Goal: Task Accomplishment & Management: Manage account settings

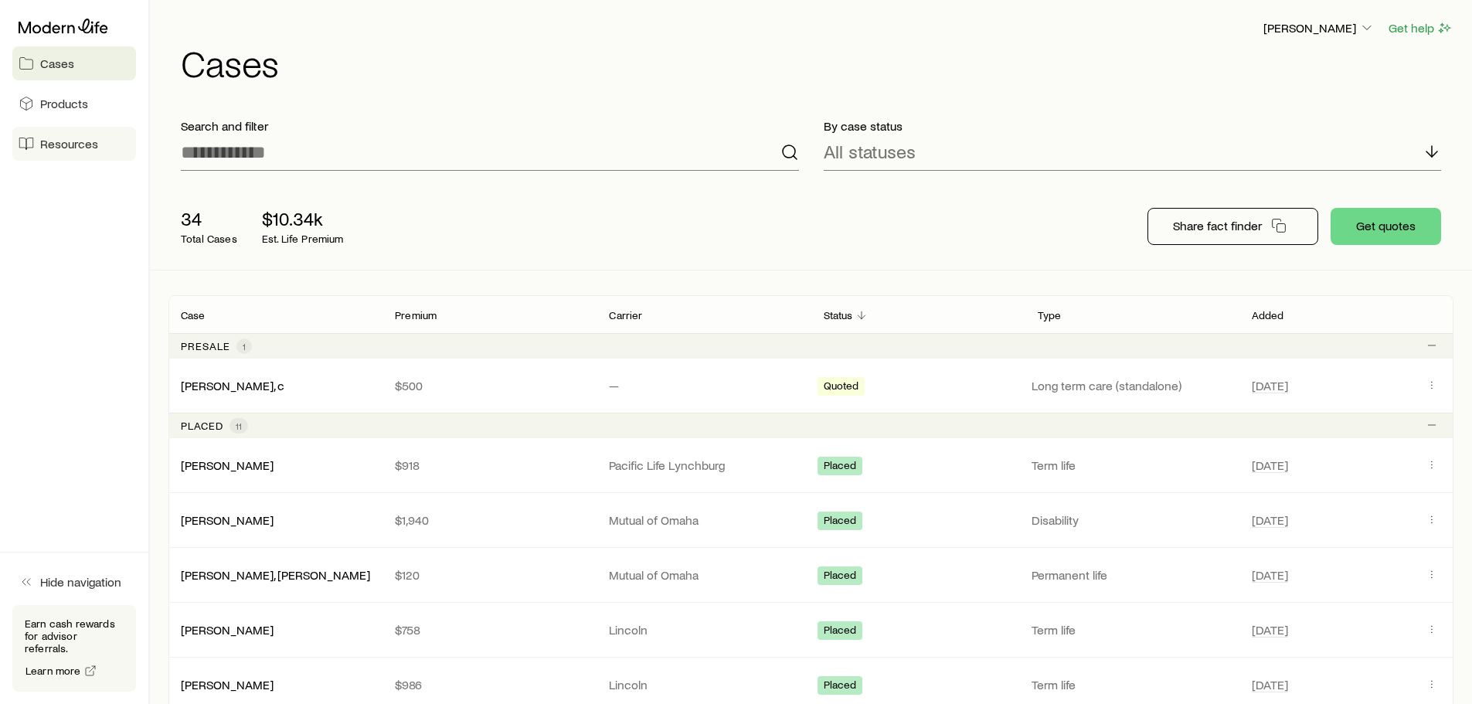
click at [62, 145] on span "Resources" at bounding box center [69, 143] width 58 height 15
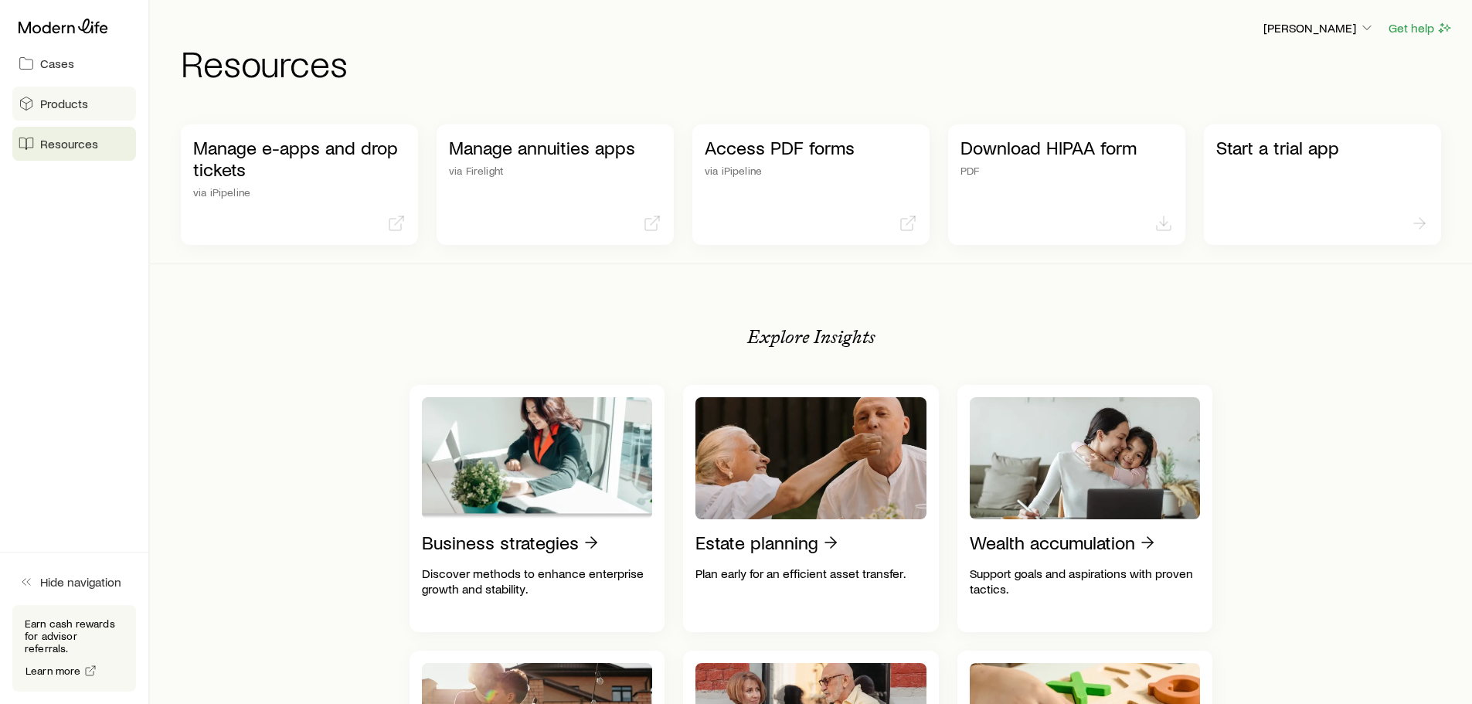
click at [90, 105] on link "Products" at bounding box center [74, 104] width 124 height 34
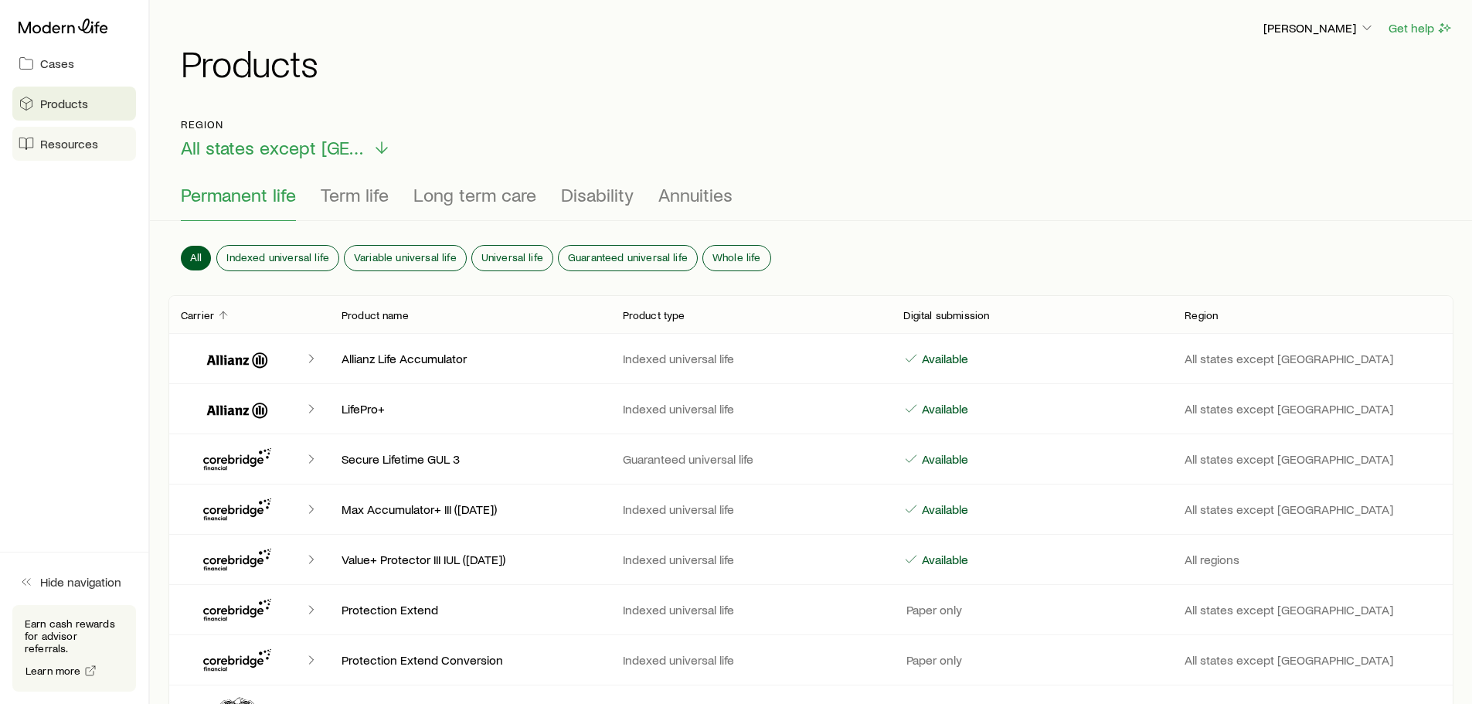
click at [80, 129] on link "Resources" at bounding box center [74, 144] width 124 height 34
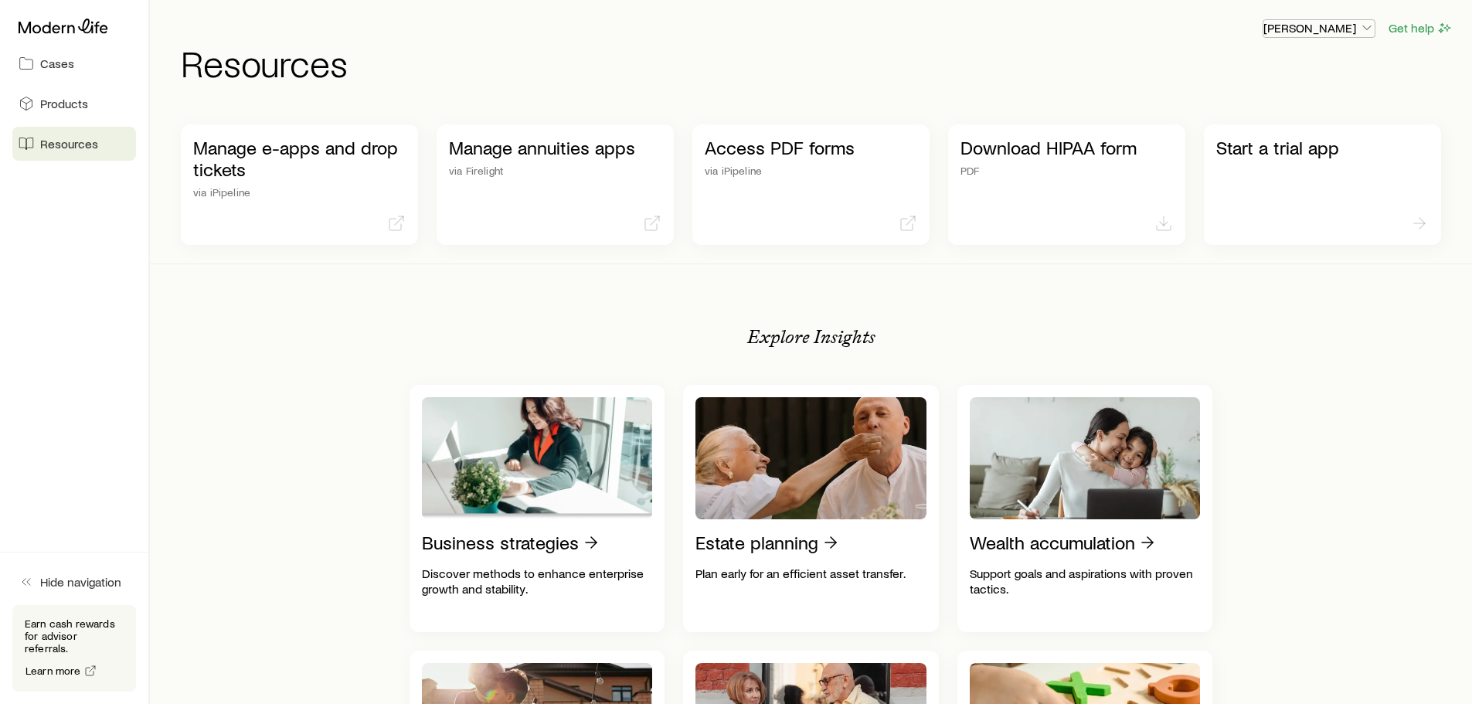
click at [1342, 27] on p "[PERSON_NAME]" at bounding box center [1318, 27] width 111 height 15
click at [1254, 75] on span "Licenses and contracts" at bounding box center [1288, 70] width 127 height 15
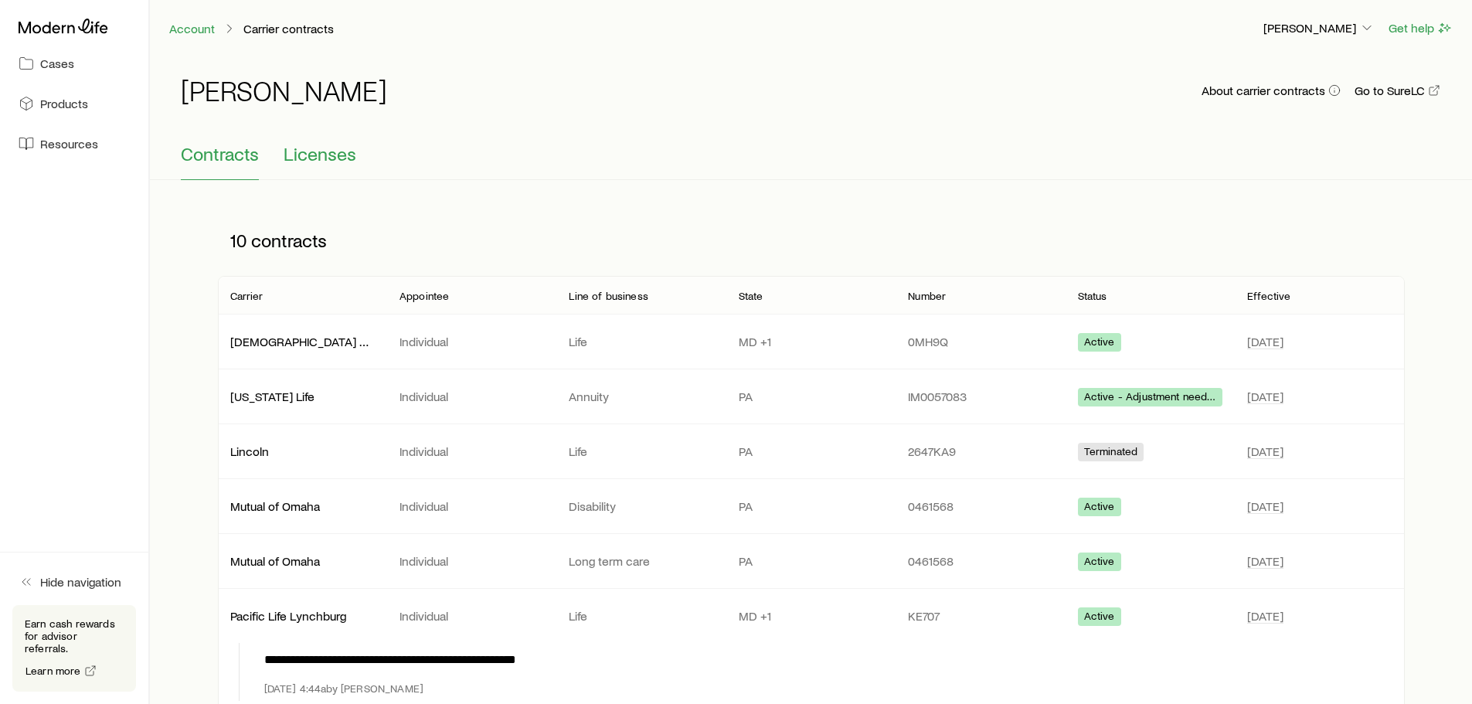
click at [311, 148] on span "Licenses" at bounding box center [320, 154] width 73 height 22
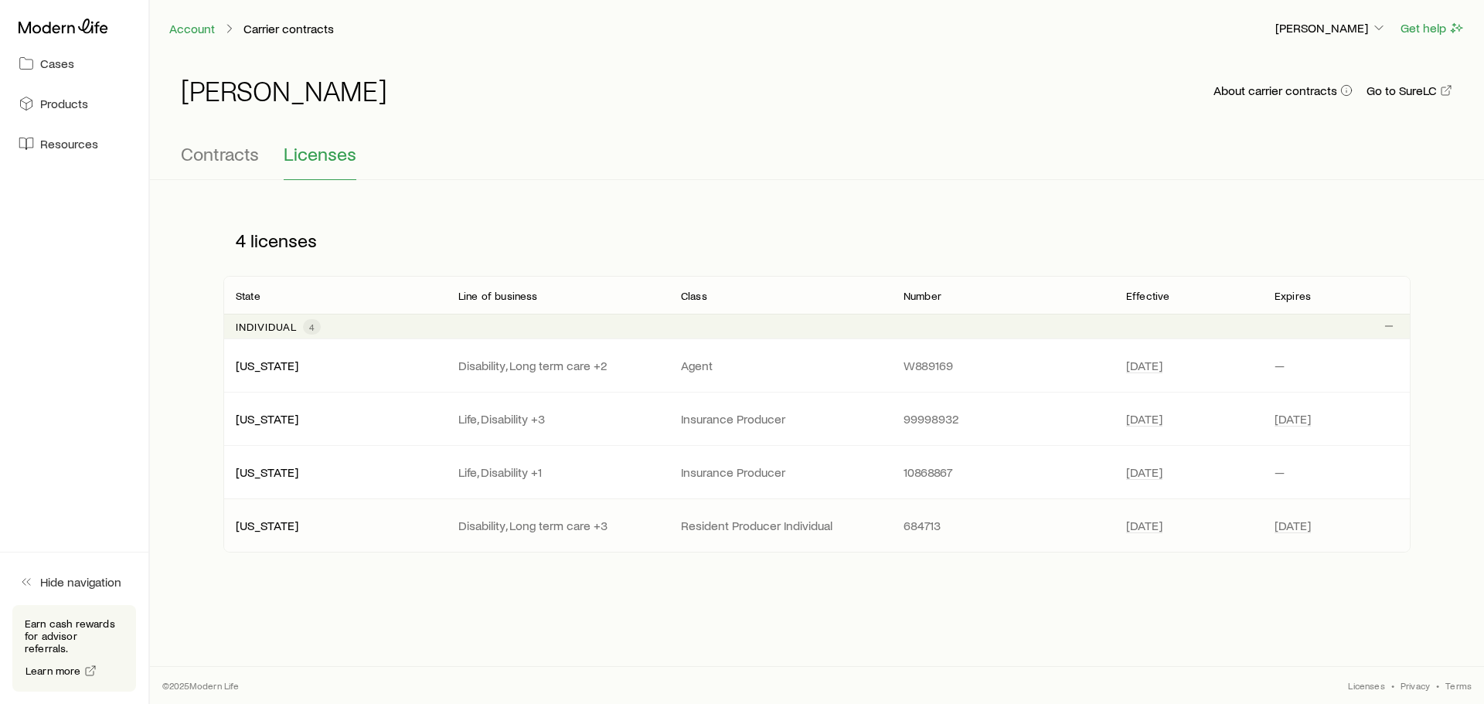
click at [733, 525] on p "Resident Producer Individual" at bounding box center [780, 525] width 198 height 15
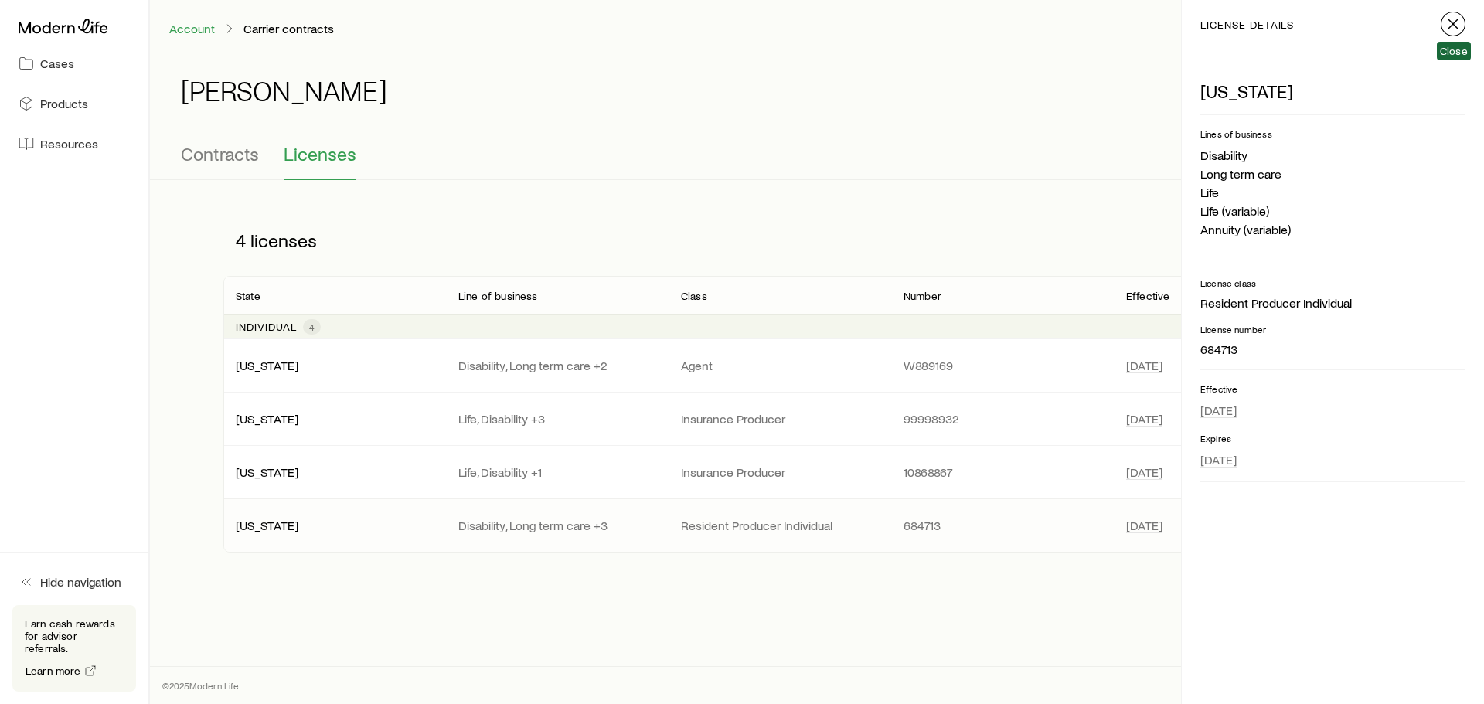
click at [1457, 25] on icon "button" at bounding box center [1452, 24] width 19 height 19
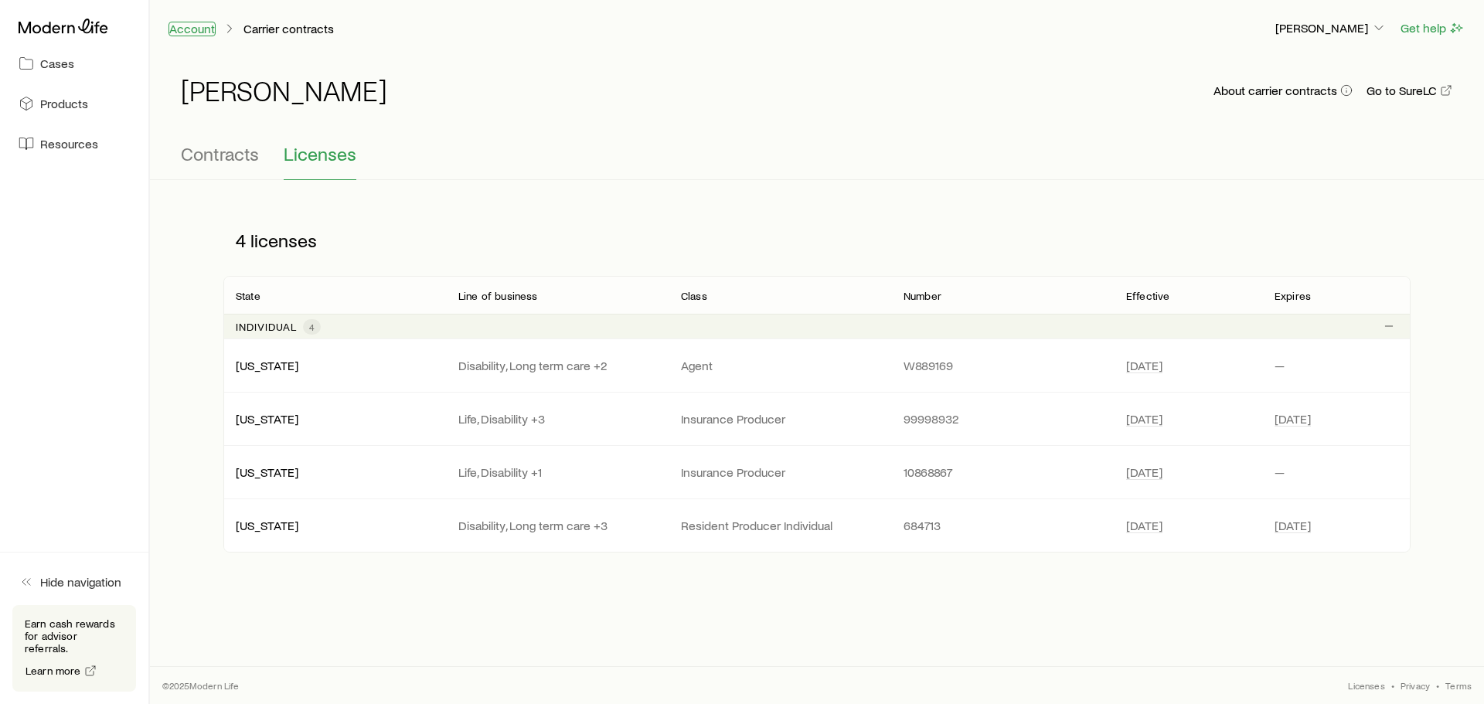
click at [193, 35] on link "Account" at bounding box center [191, 29] width 47 height 15
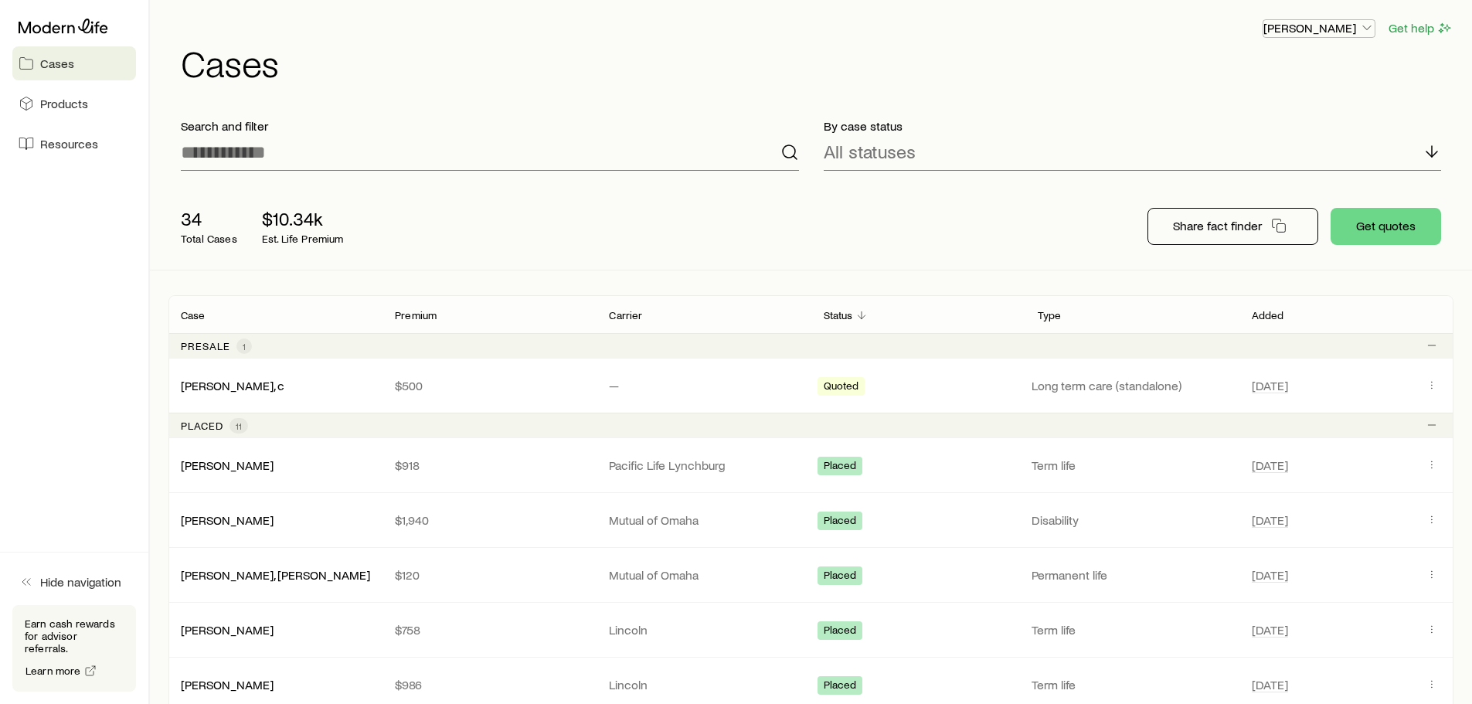
click at [1280, 29] on p "[PERSON_NAME]" at bounding box center [1318, 27] width 111 height 15
click at [1274, 73] on span "Licenses and contracts" at bounding box center [1288, 70] width 127 height 15
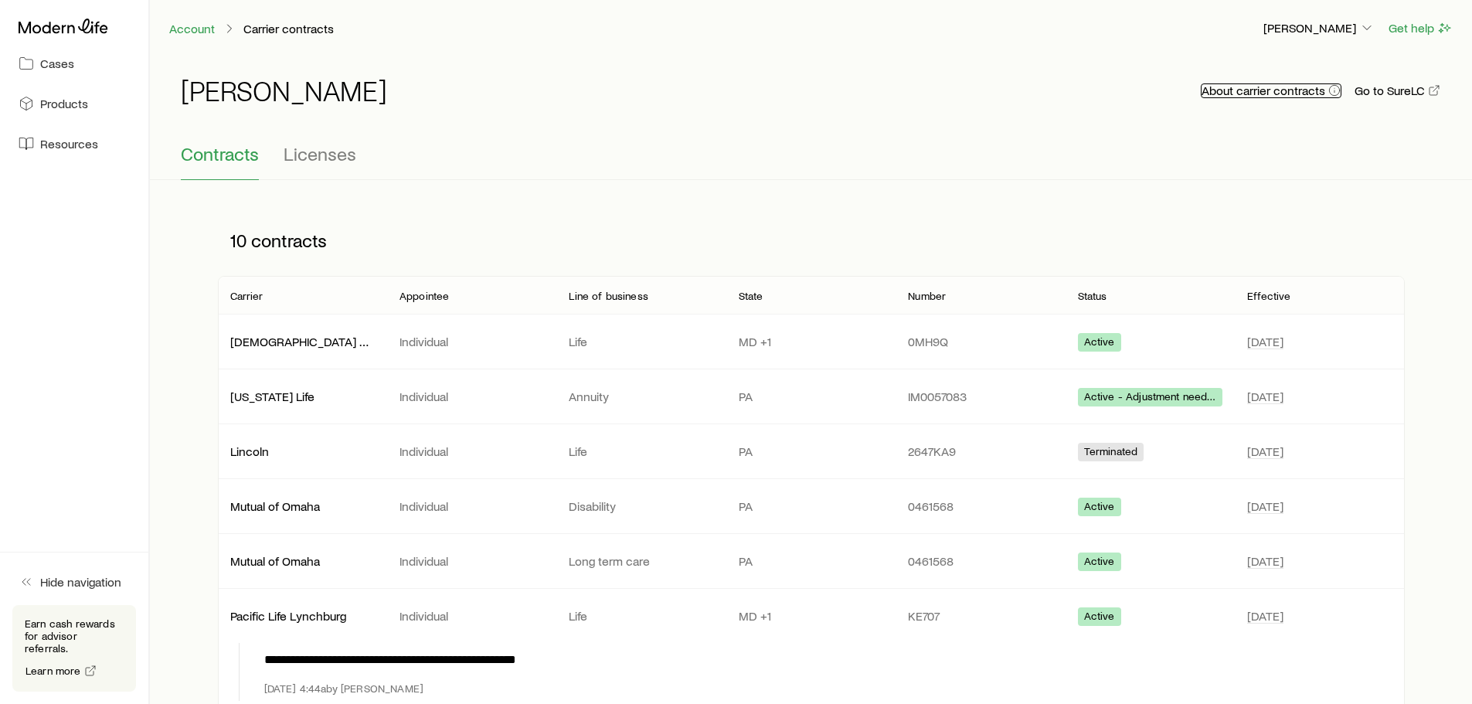
click at [1266, 97] on button "About carrier contracts" at bounding box center [1271, 90] width 141 height 15
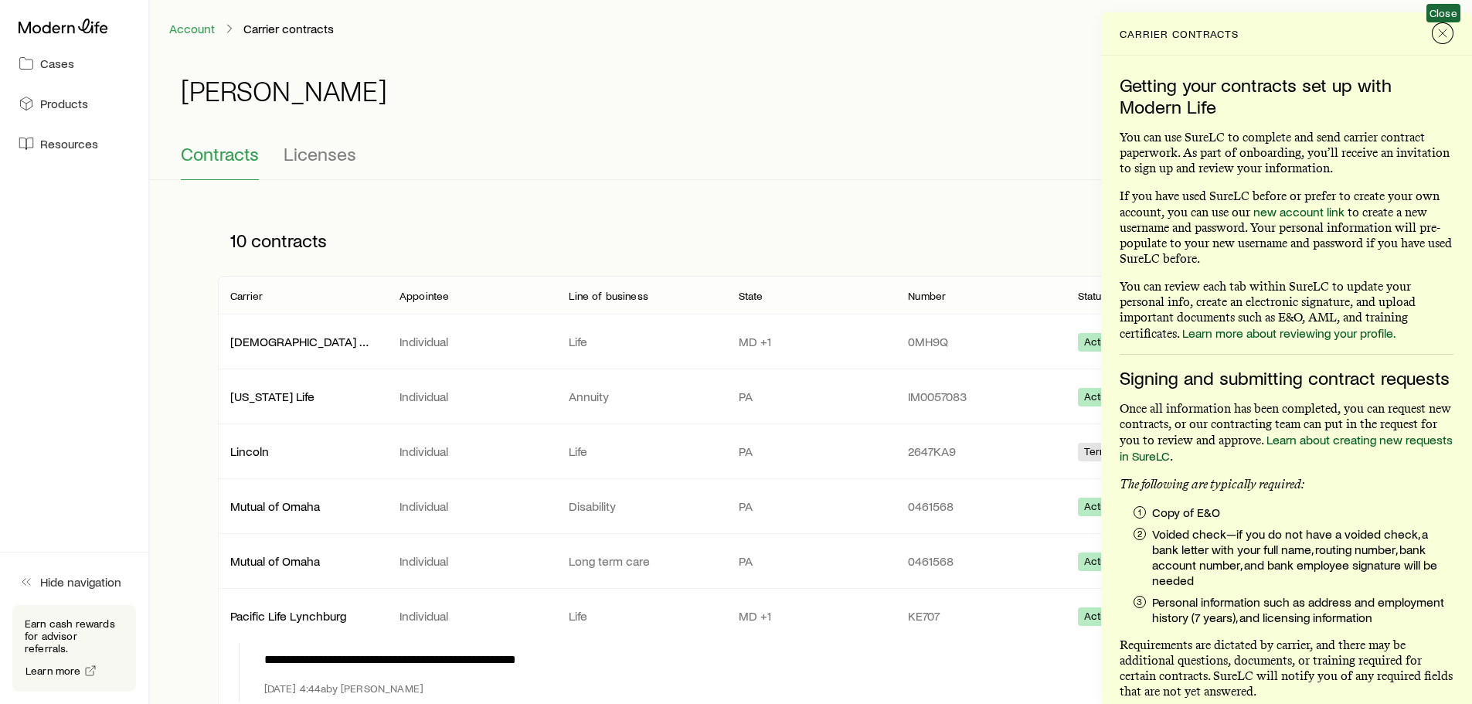
click at [1432, 36] on button "Close" at bounding box center [1443, 33] width 22 height 22
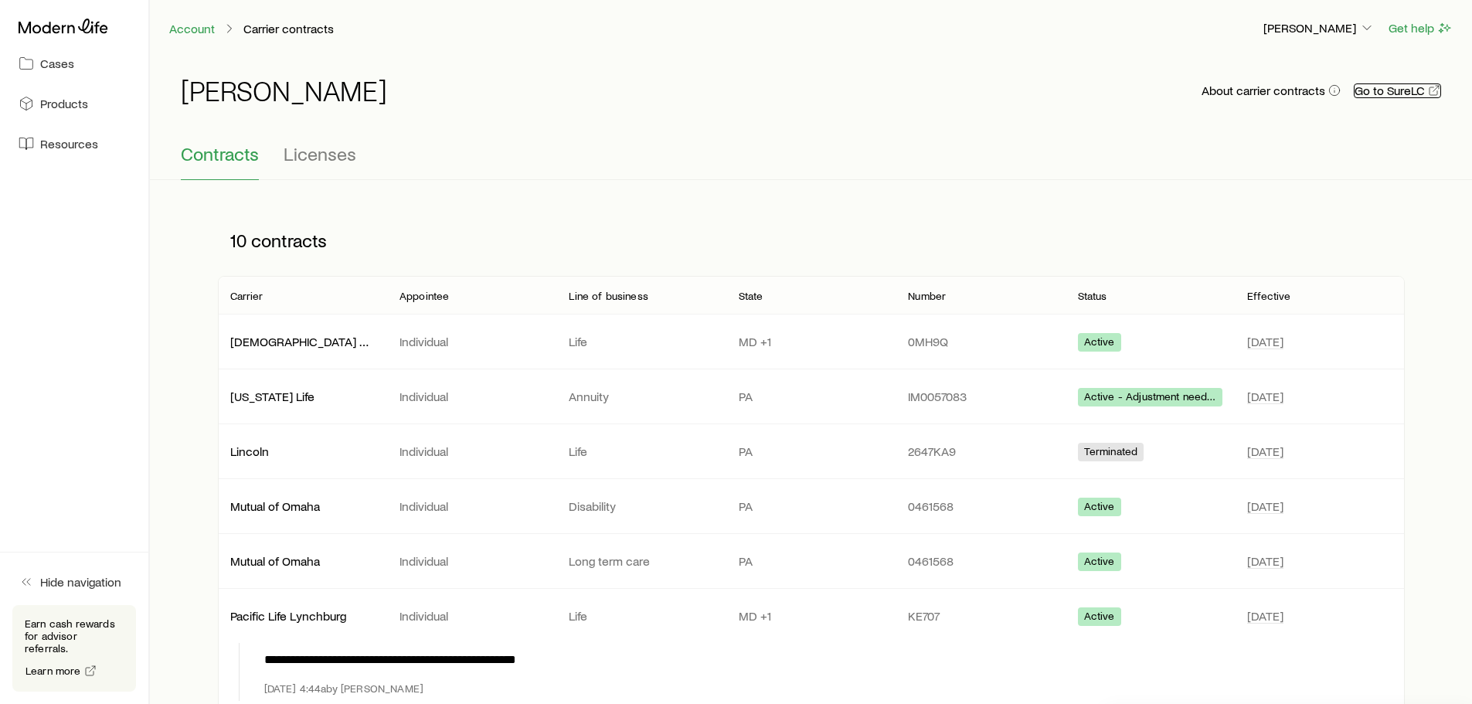
click at [1398, 95] on link "Go to SureLC" at bounding box center [1397, 90] width 87 height 15
